Goal: Understand process/instructions

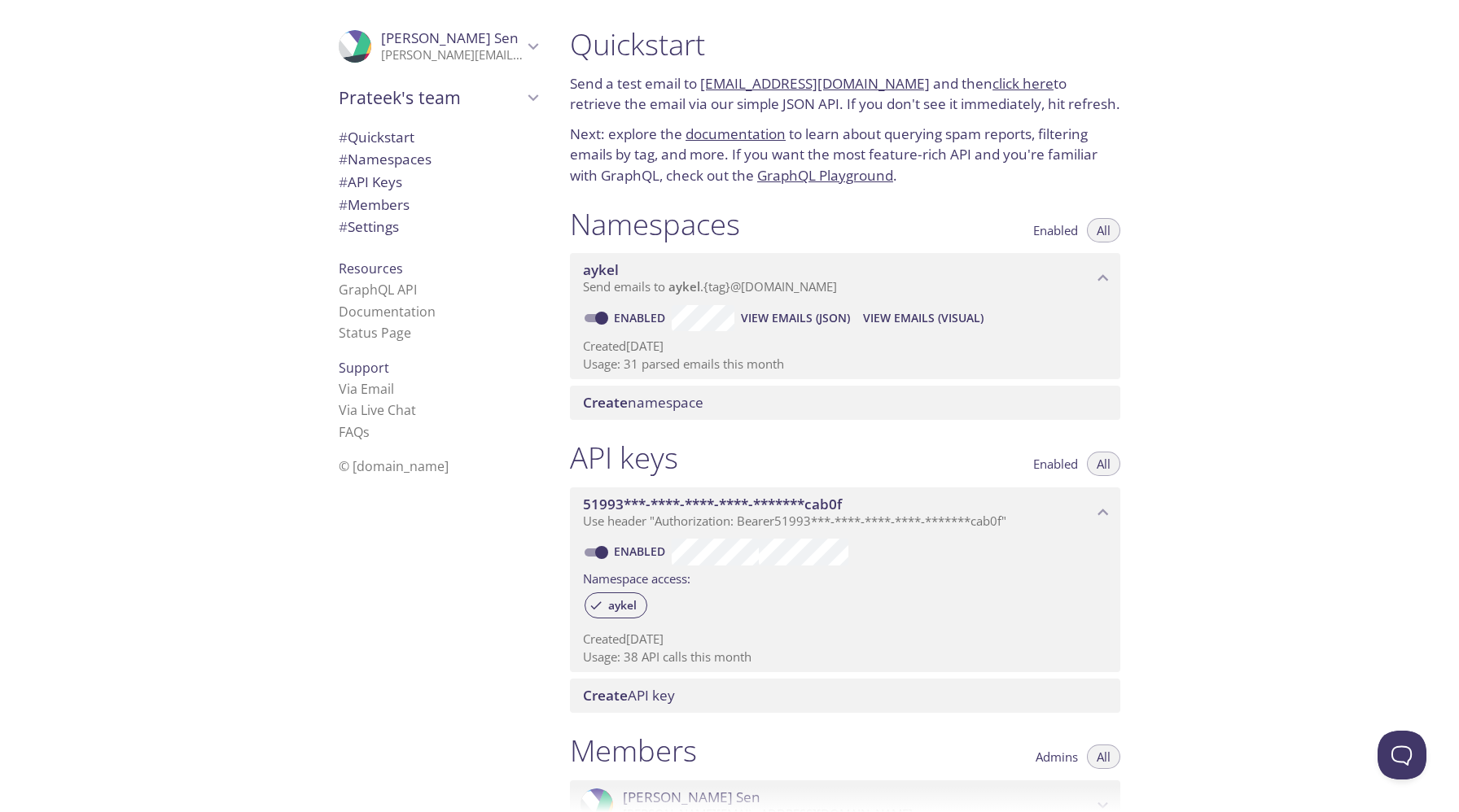
click at [992, 79] on link "click here" at bounding box center [1022, 84] width 61 height 19
click at [1211, 127] on div "Quickstart Send a test email to aykel.test@inbox.testmail.app and then click he…" at bounding box center [1008, 406] width 902 height 812
click at [1004, 79] on link "click here" at bounding box center [1022, 84] width 61 height 19
click at [1010, 76] on link "click here" at bounding box center [1022, 84] width 61 height 19
